Goal: Complete application form

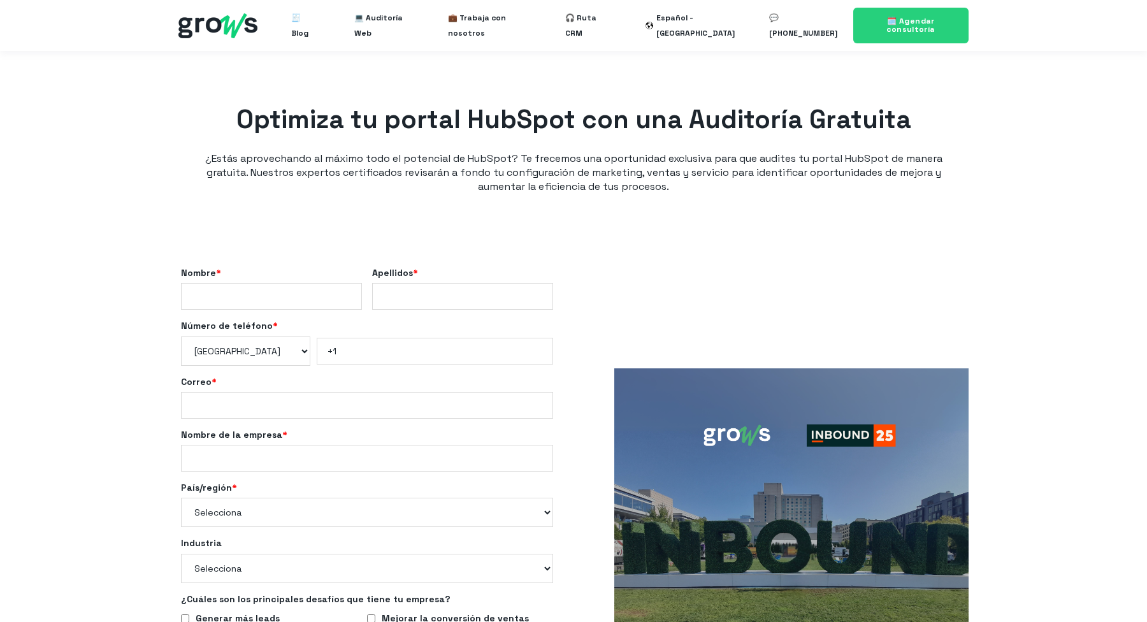
select select "US"
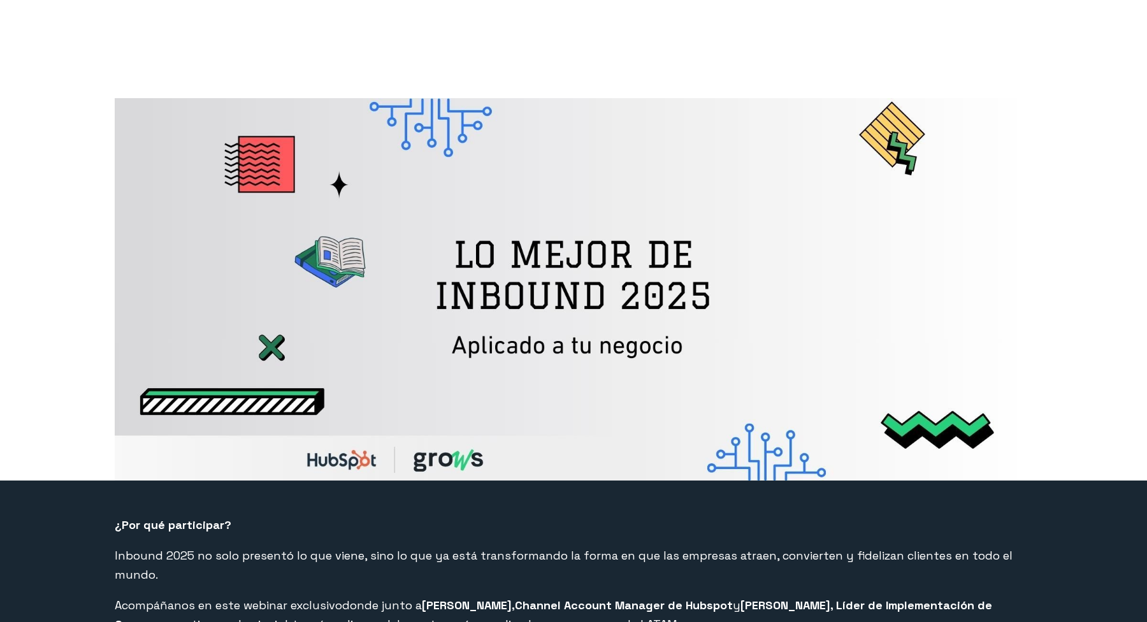
select select "US"
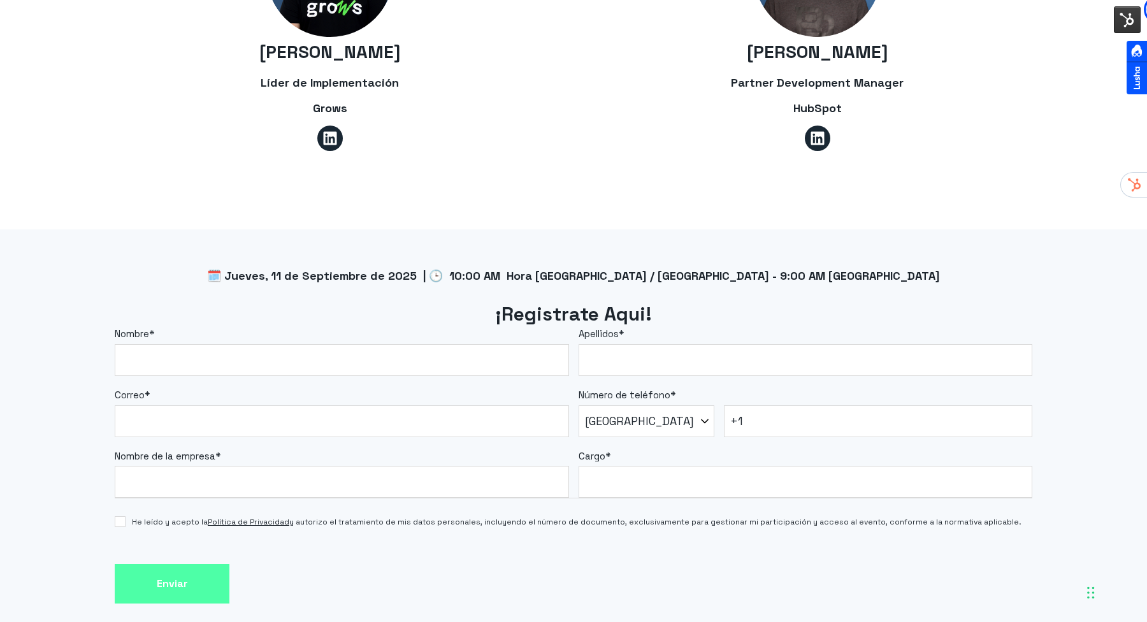
scroll to position [1038, 0]
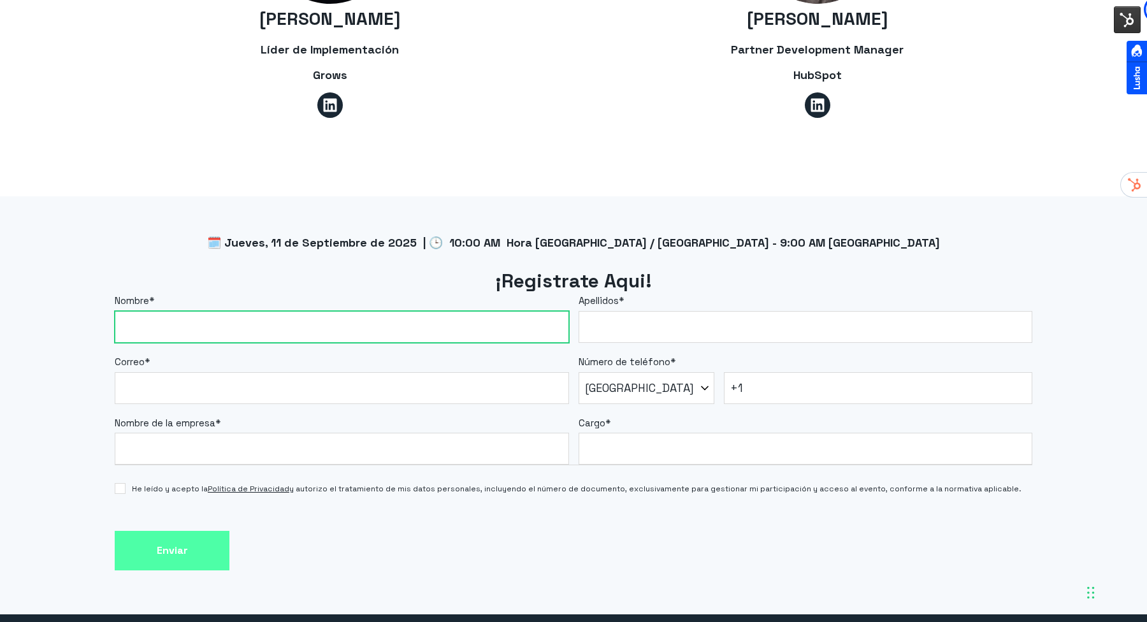
click at [369, 311] on input "Nombre *" at bounding box center [342, 327] width 455 height 32
type input "[PERSON_NAME]"
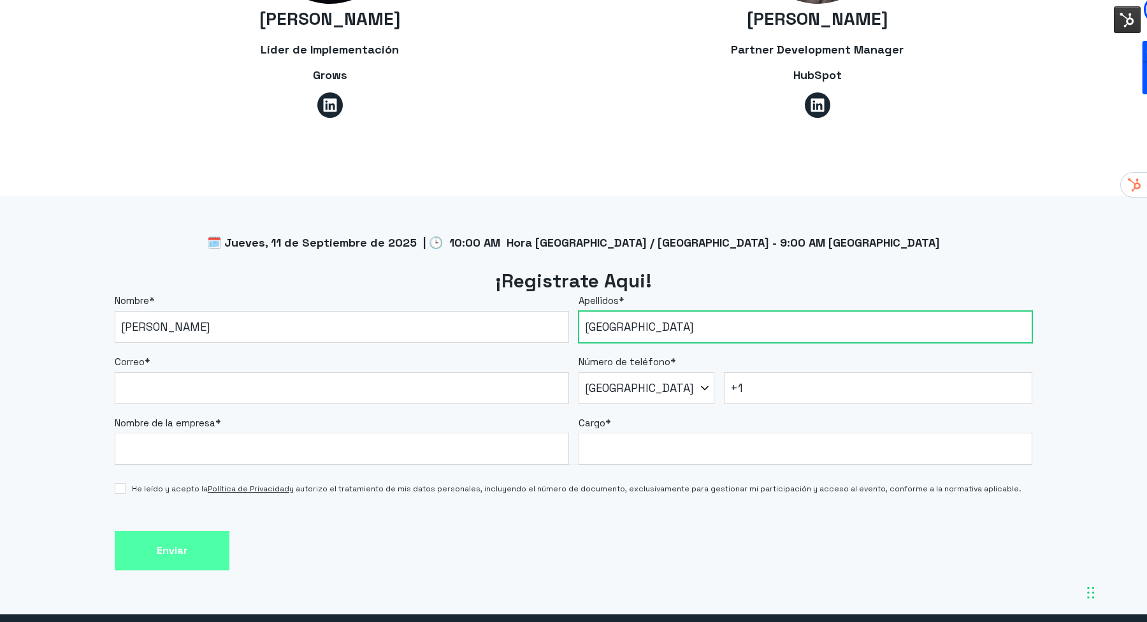
type input "[GEOGRAPHIC_DATA]"
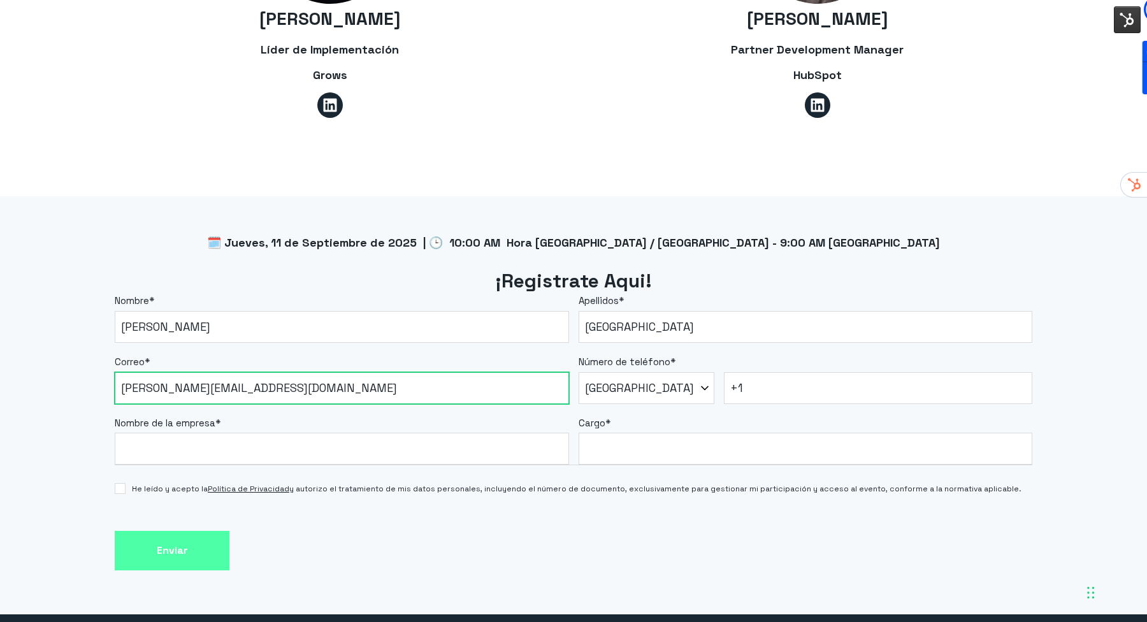
type input "[PERSON_NAME][EMAIL_ADDRESS][DOMAIN_NAME]"
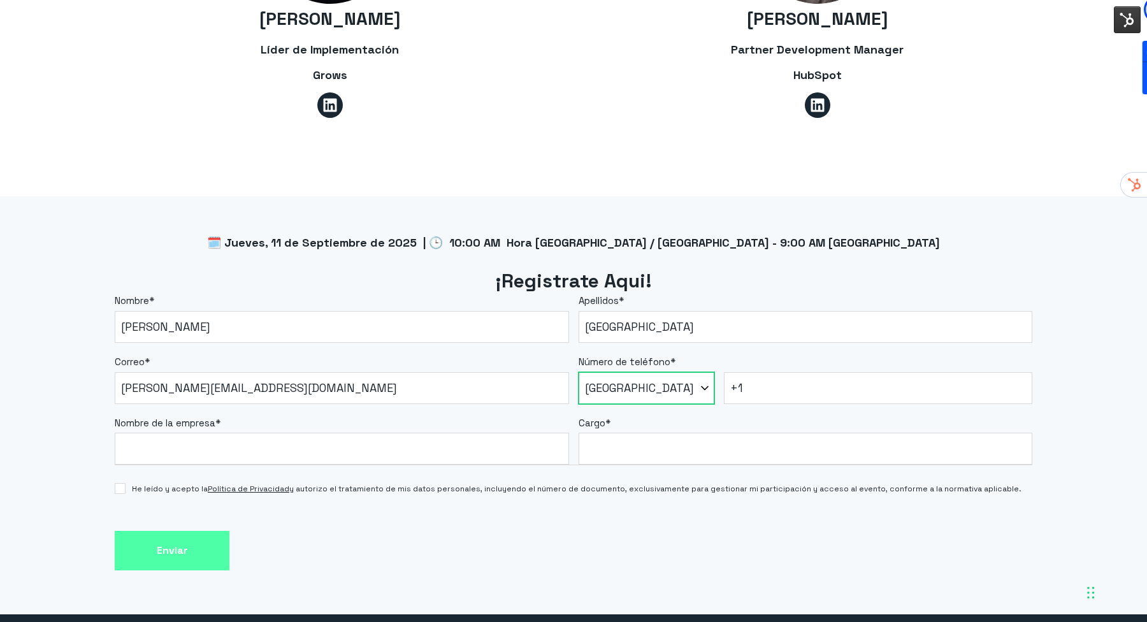
click at [665, 372] on select "* [GEOGRAPHIC_DATA] (‫[GEOGRAPHIC_DATA]‬‎) [GEOGRAPHIC_DATA] ([GEOGRAPHIC_DATA]…" at bounding box center [647, 388] width 136 height 32
select select "PE"
click at [579, 372] on select "* [GEOGRAPHIC_DATA] (‫[GEOGRAPHIC_DATA]‬‎) [GEOGRAPHIC_DATA] ([GEOGRAPHIC_DATA]…" at bounding box center [647, 388] width 136 height 32
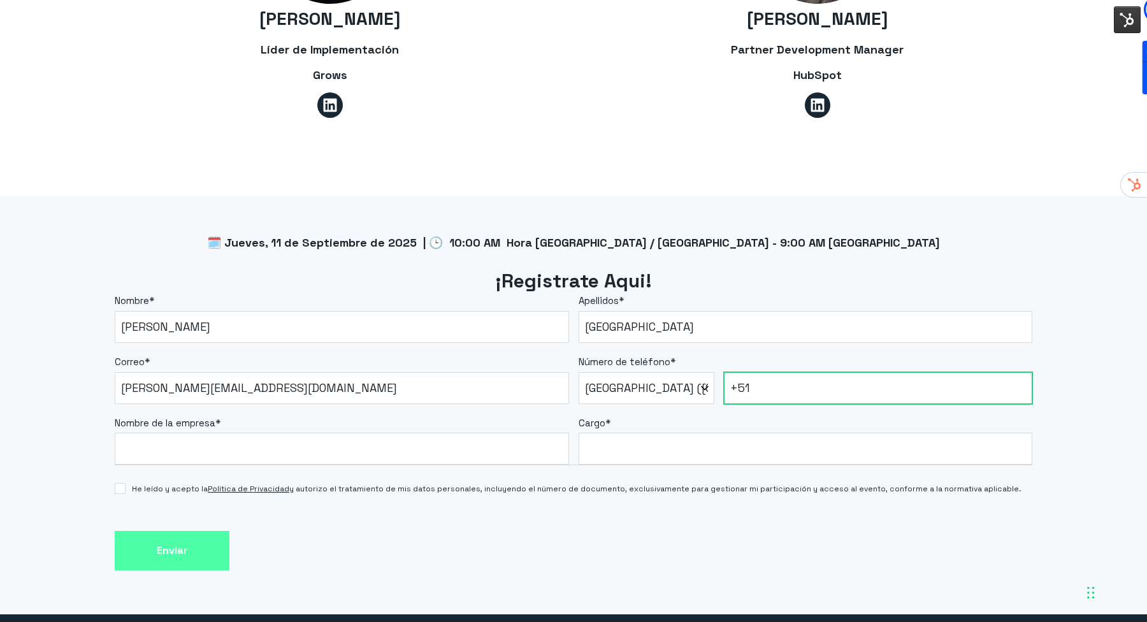
click at [807, 372] on input "+51" at bounding box center [878, 388] width 309 height 32
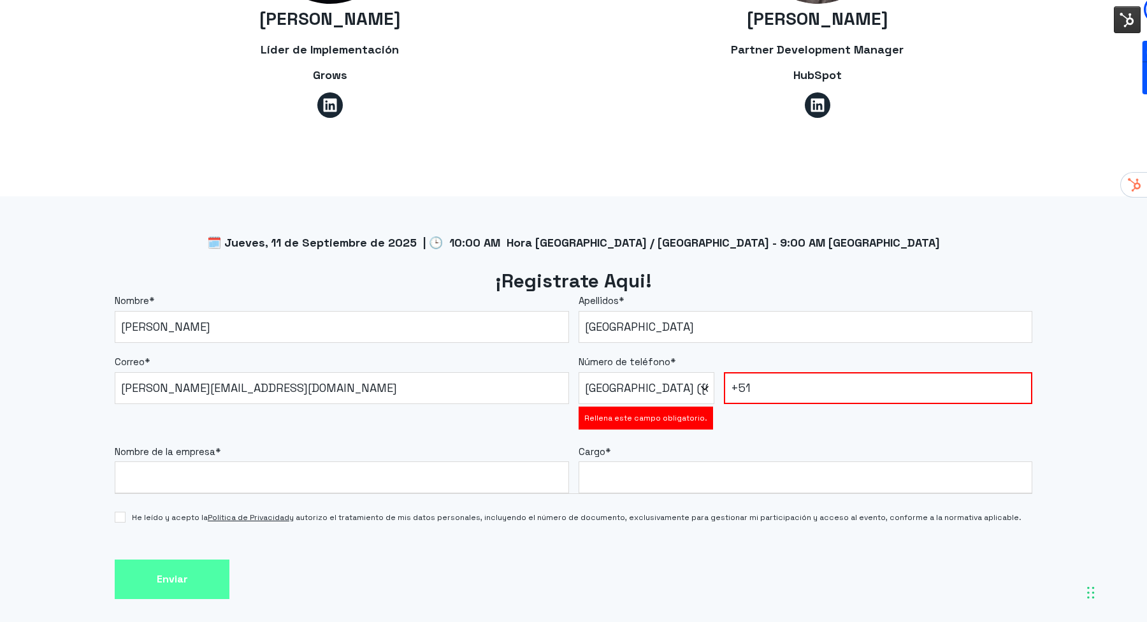
click at [796, 355] on label "Número de teléfono *" at bounding box center [806, 362] width 455 height 15
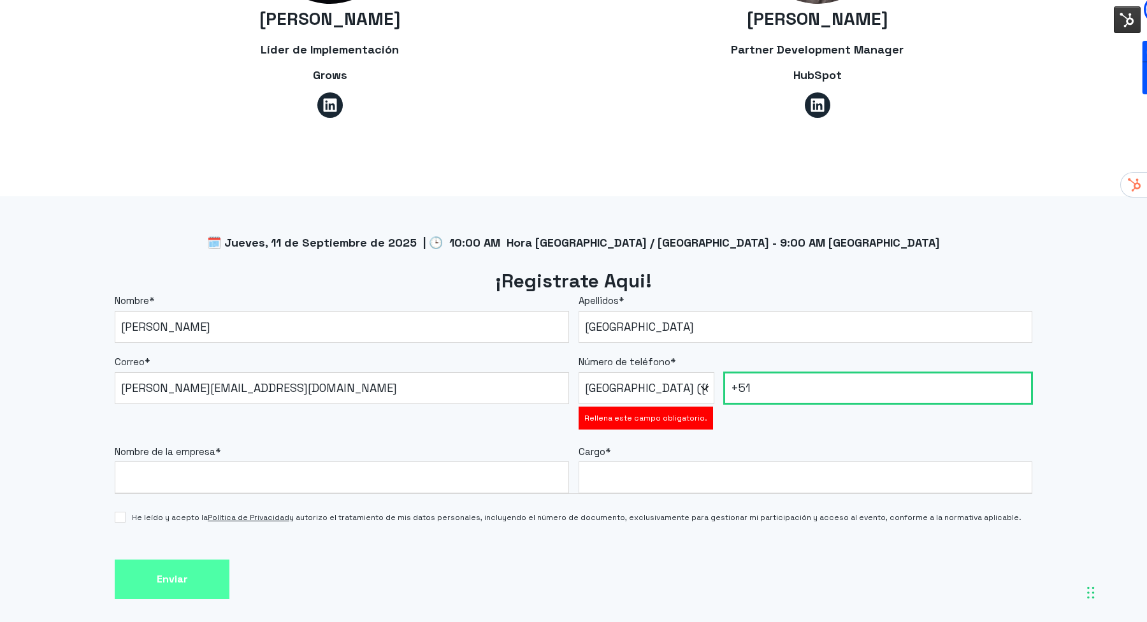
click at [796, 372] on input "+51" at bounding box center [878, 388] width 309 height 32
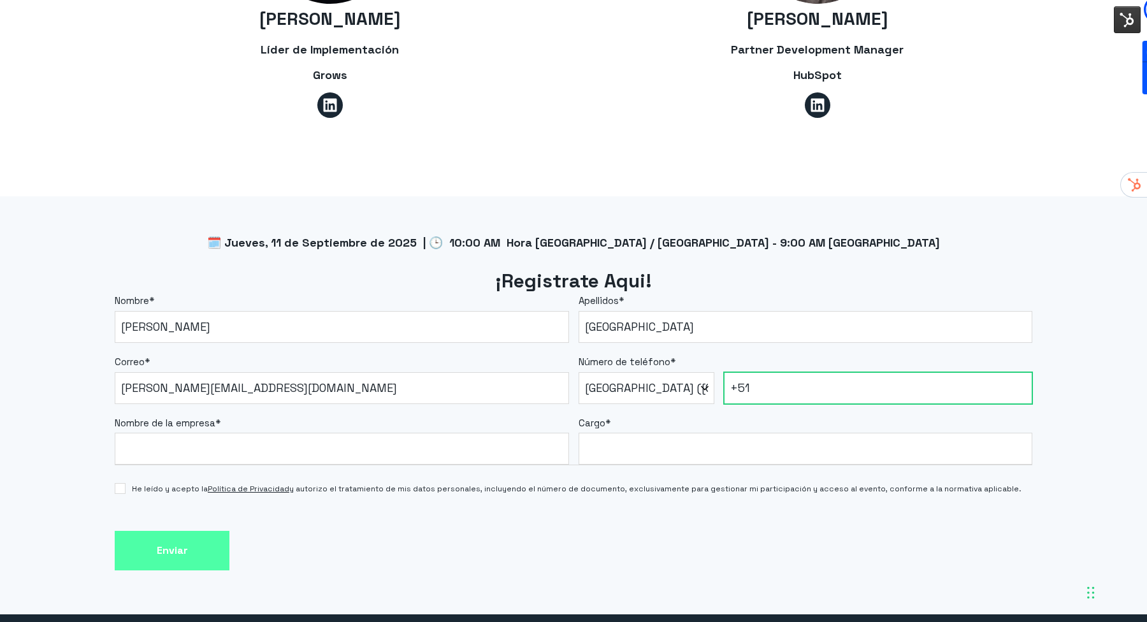
click at [790, 372] on input "+51" at bounding box center [878, 388] width 309 height 32
type input "[PHONE_NUMBER]"
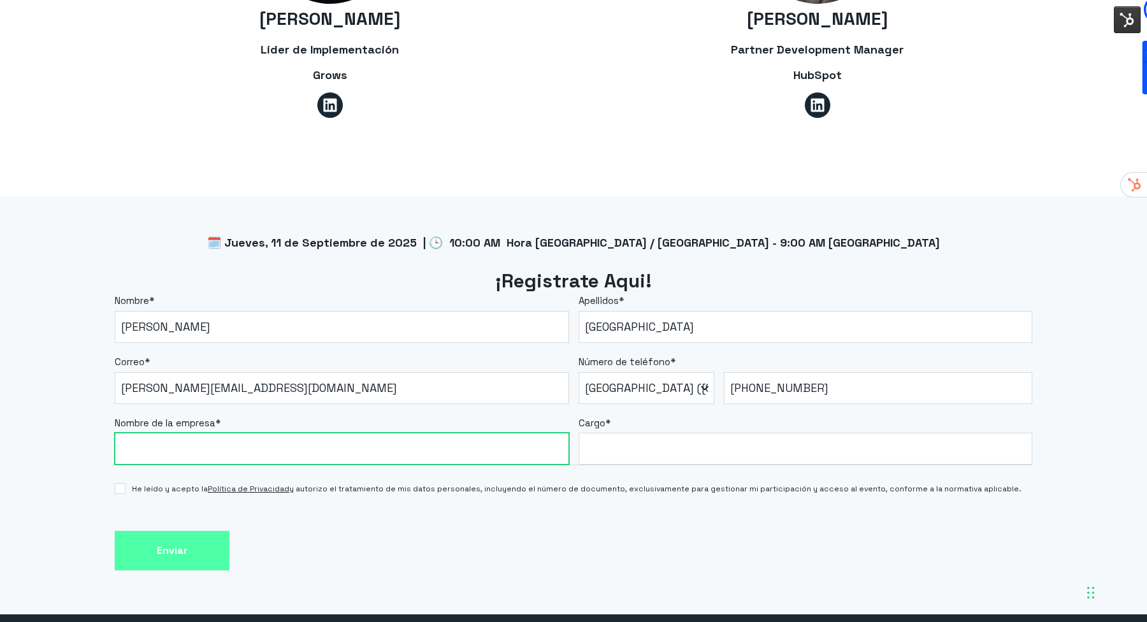
click at [245, 433] on input "Nombre de la empresa *" at bounding box center [342, 449] width 455 height 32
type input "Grows"
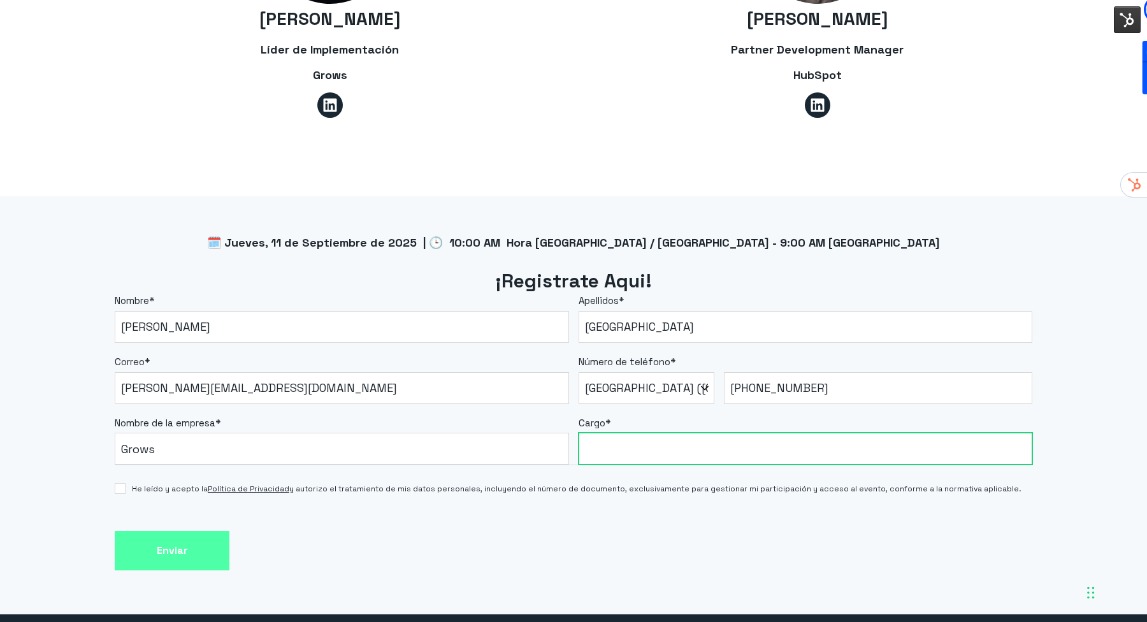
click at [615, 433] on input "Cargo *" at bounding box center [806, 449] width 455 height 32
type input "CEO"
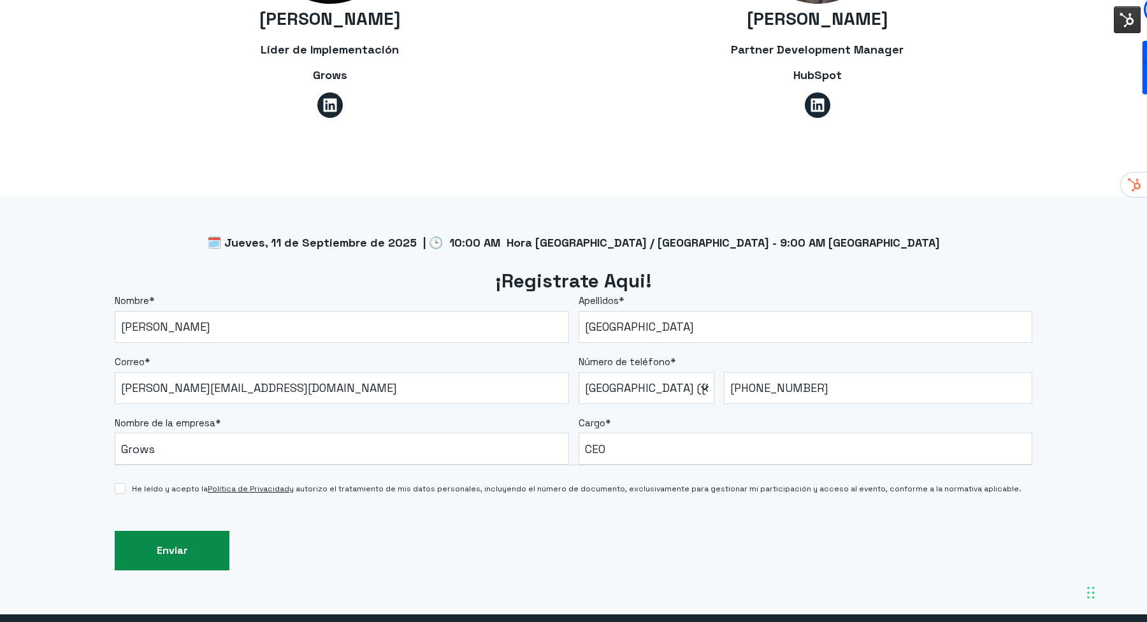
click at [180, 531] on input "Enviar" at bounding box center [172, 551] width 115 height 40
